Goal: Task Accomplishment & Management: Use online tool/utility

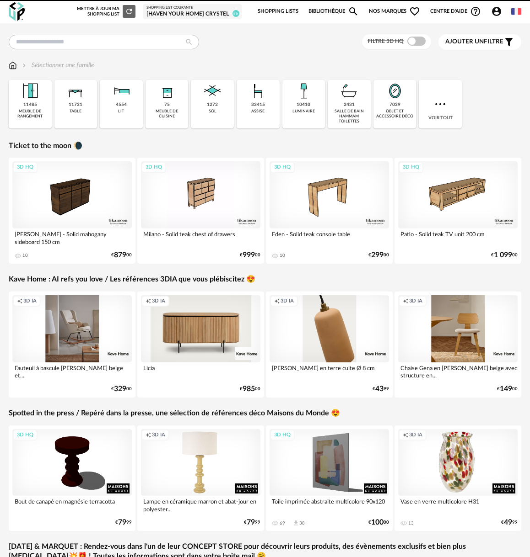
click at [186, 12] on div "[Haven your Home] Crystel" at bounding box center [191, 14] width 91 height 7
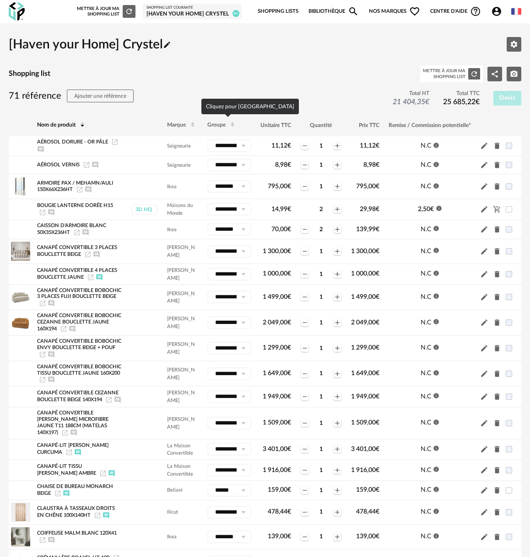
click at [213, 126] on span "Groupe" at bounding box center [216, 125] width 18 height 5
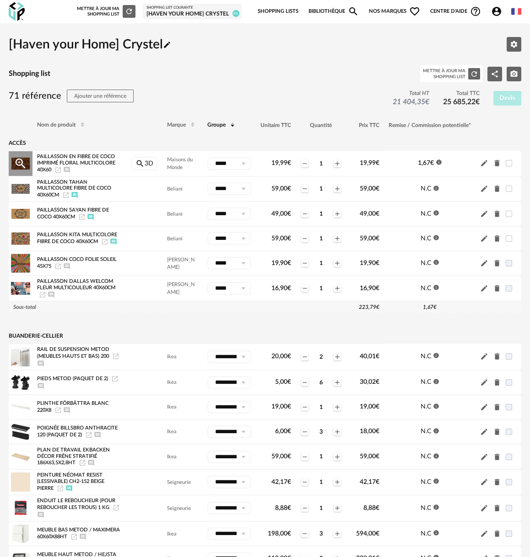
click at [59, 170] on icon "Launch icon" at bounding box center [57, 169] width 7 height 7
click at [496, 292] on icon "Delete icon" at bounding box center [496, 288] width 5 height 6
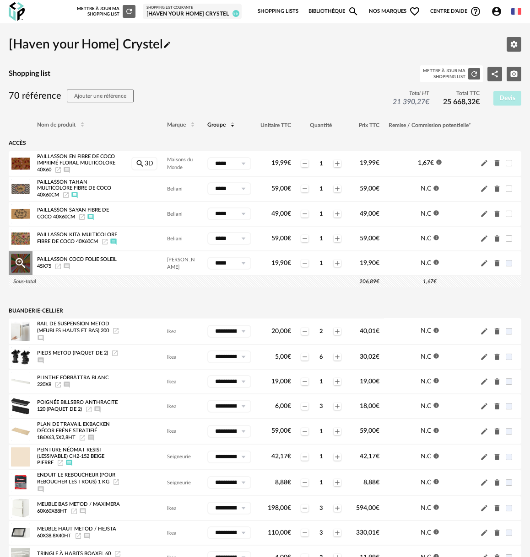
click at [497, 267] on icon "Delete icon" at bounding box center [496, 264] width 5 height 6
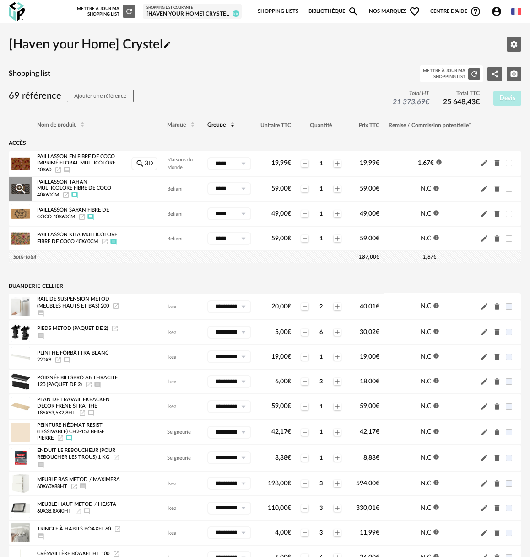
click at [498, 188] on icon "Delete icon" at bounding box center [497, 189] width 8 height 8
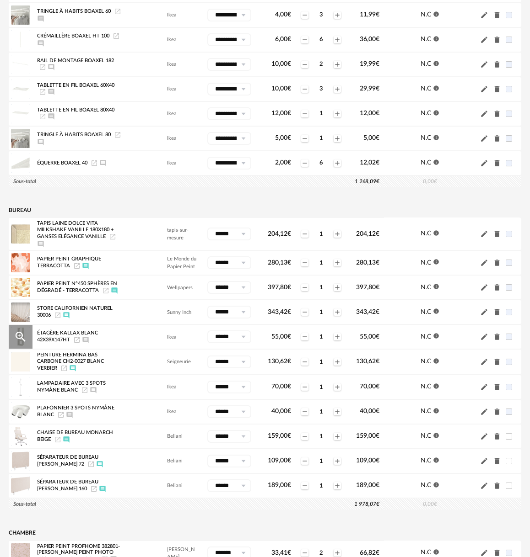
scroll to position [497, 0]
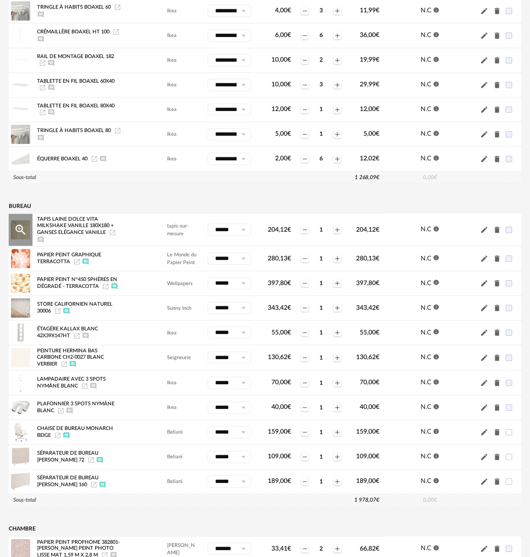
click at [114, 236] on icon "Launch icon" at bounding box center [112, 232] width 7 height 7
click at [87, 462] on icon "Launch icon" at bounding box center [90, 460] width 7 height 7
click at [58, 439] on icon "Launch icon" at bounding box center [57, 435] width 5 height 5
click at [67, 439] on icon "Afficher/masquer le commentaire" at bounding box center [66, 436] width 6 height 6
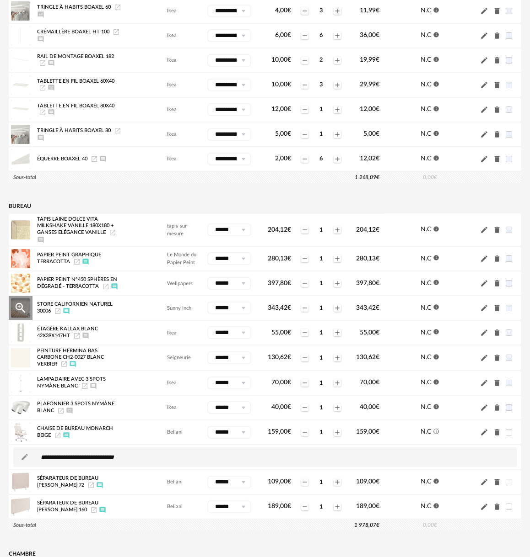
click at [58, 315] on icon "Launch icon" at bounding box center [57, 311] width 7 height 7
